Goal: Task Accomplishment & Management: Use online tool/utility

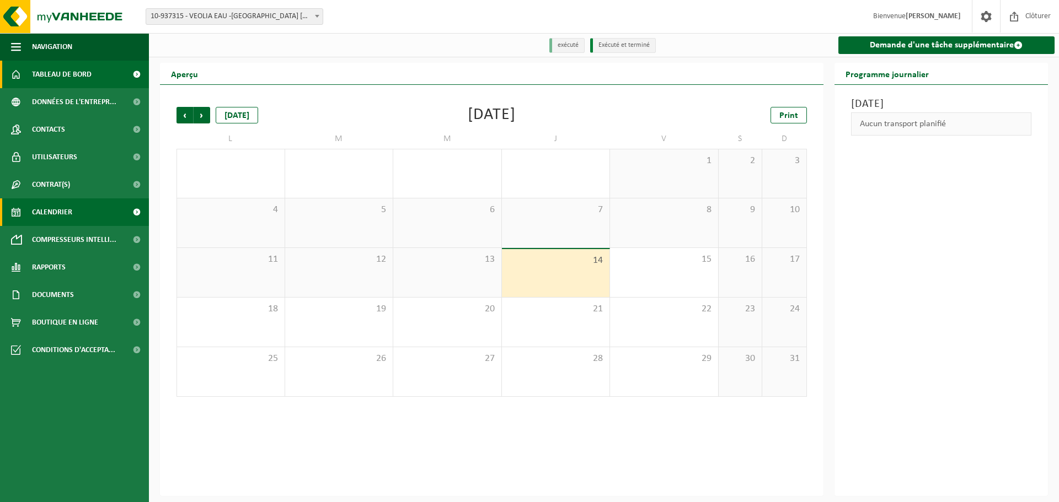
click at [67, 74] on span "Tableau de bord" at bounding box center [62, 75] width 60 height 28
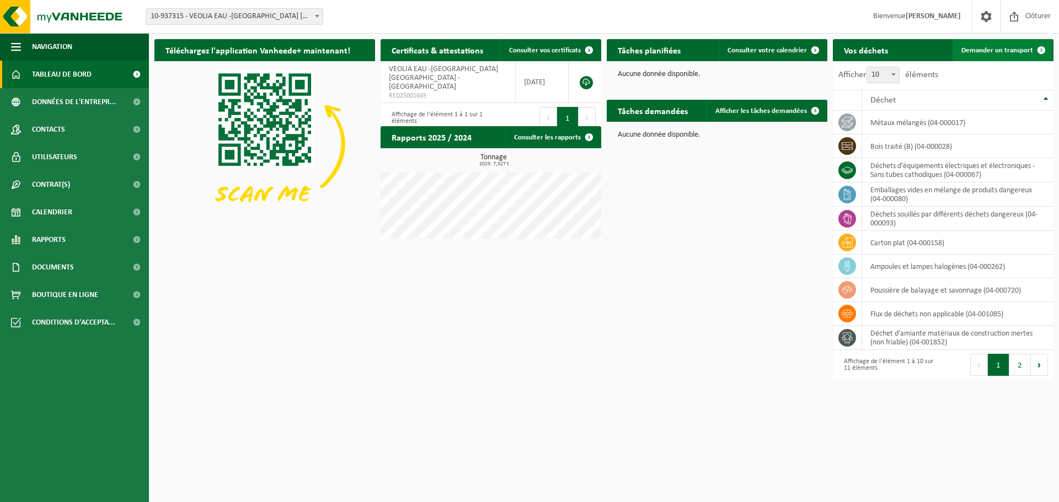
click at [997, 50] on span "Demander un transport" at bounding box center [997, 50] width 72 height 7
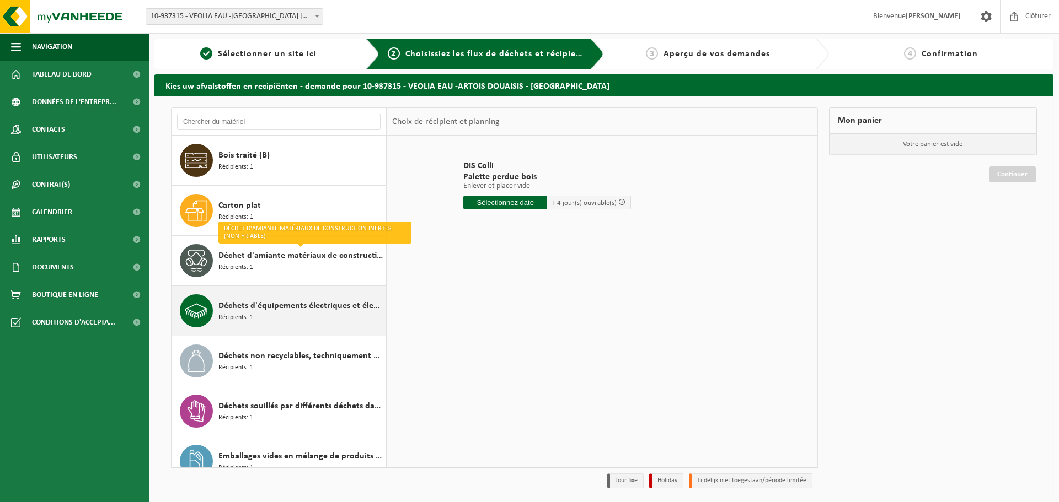
scroll to position [52, 0]
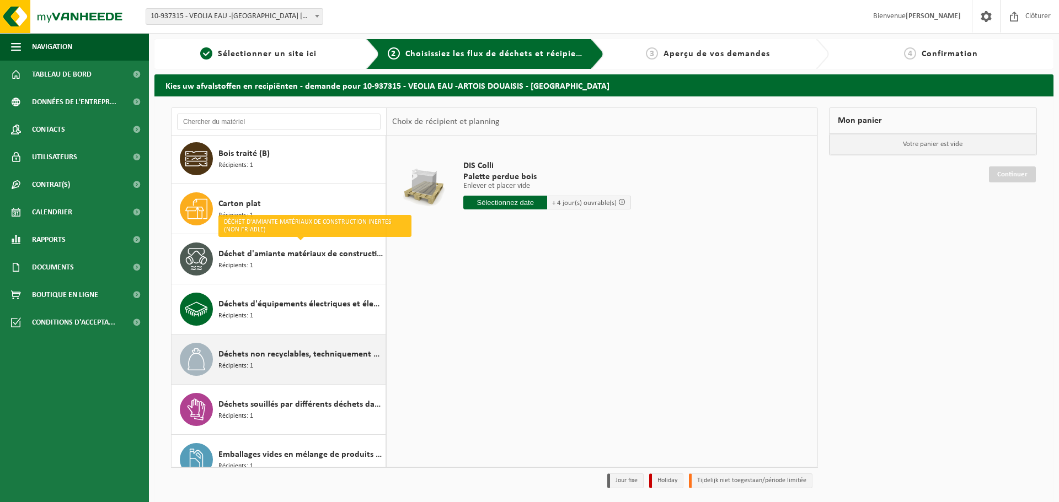
click at [318, 356] on span "Déchets non recyclables, techniquement non combustibles (combustibles)" at bounding box center [300, 354] width 164 height 13
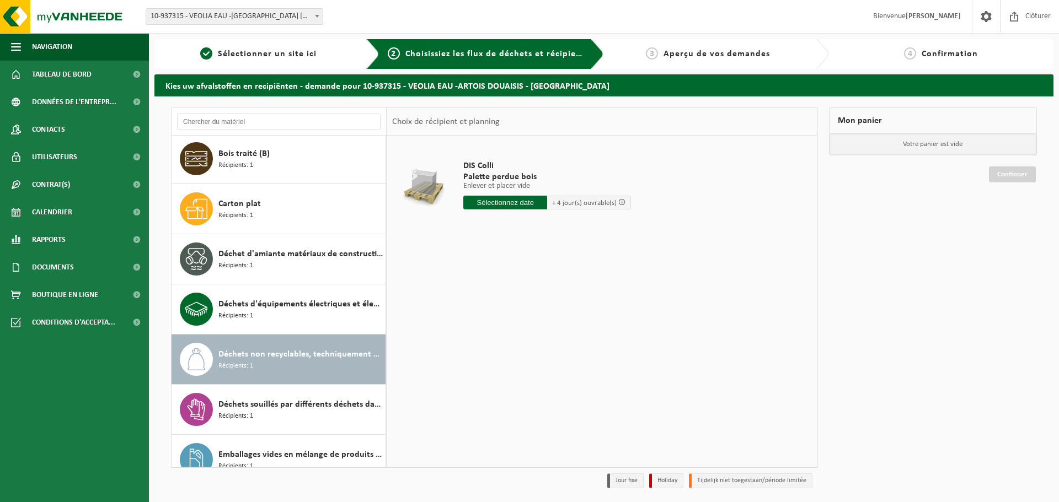
scroll to position [170, 0]
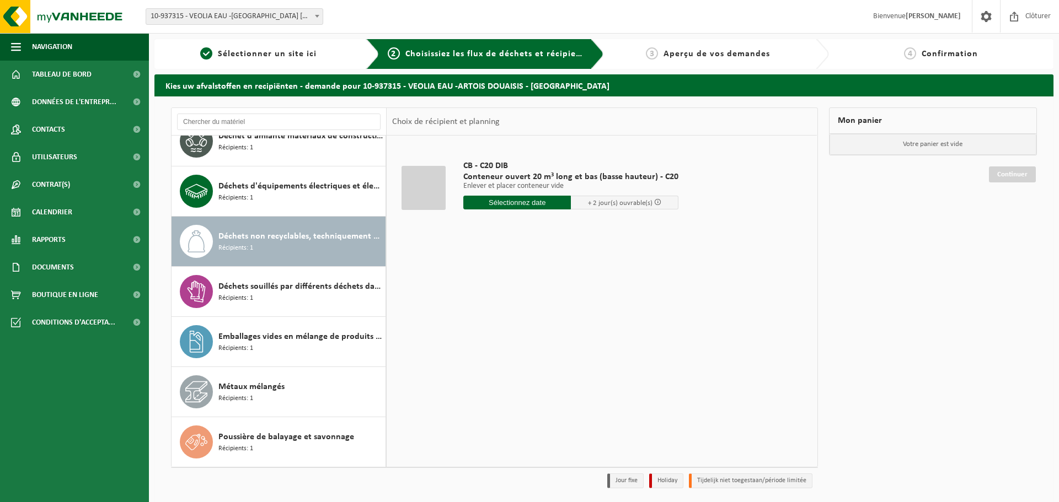
click at [511, 204] on input "text" at bounding box center [517, 203] width 108 height 14
click at [477, 315] on div "18" at bounding box center [473, 318] width 19 height 18
type input "à partir de 2025-08-18"
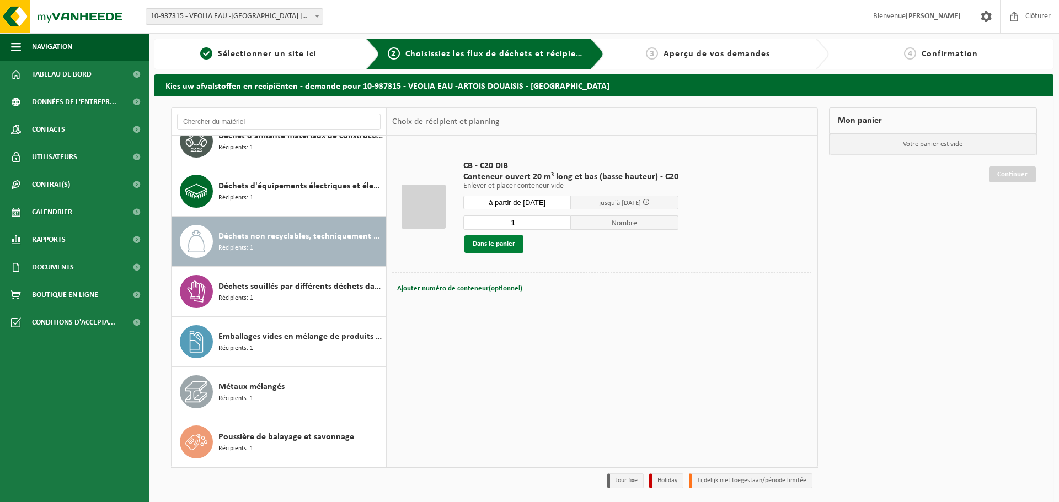
click at [507, 249] on button "Dans le panier" at bounding box center [493, 245] width 59 height 18
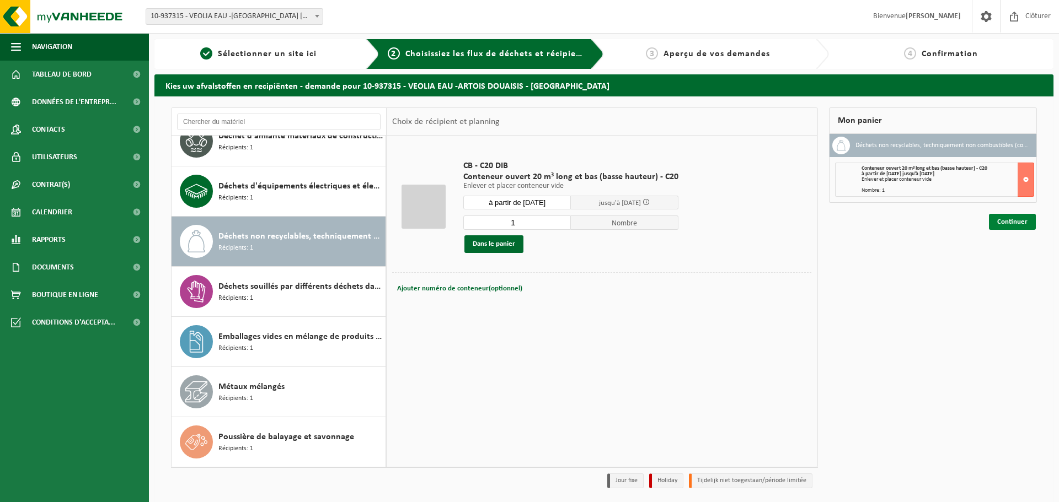
click at [1022, 222] on link "Continuer" at bounding box center [1012, 222] width 47 height 16
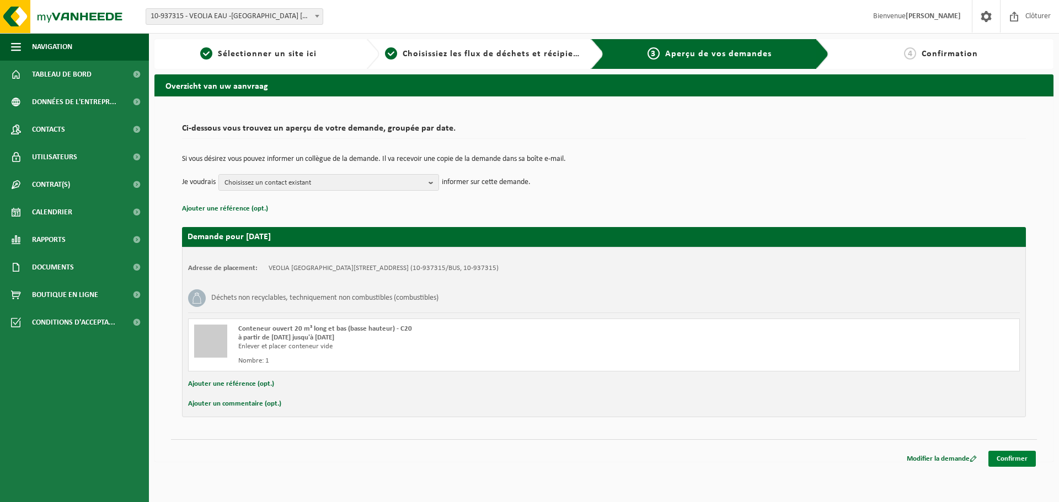
click at [999, 459] on link "Confirmer" at bounding box center [1011, 459] width 47 height 16
